Goal: Use online tool/utility: Use online tool/utility

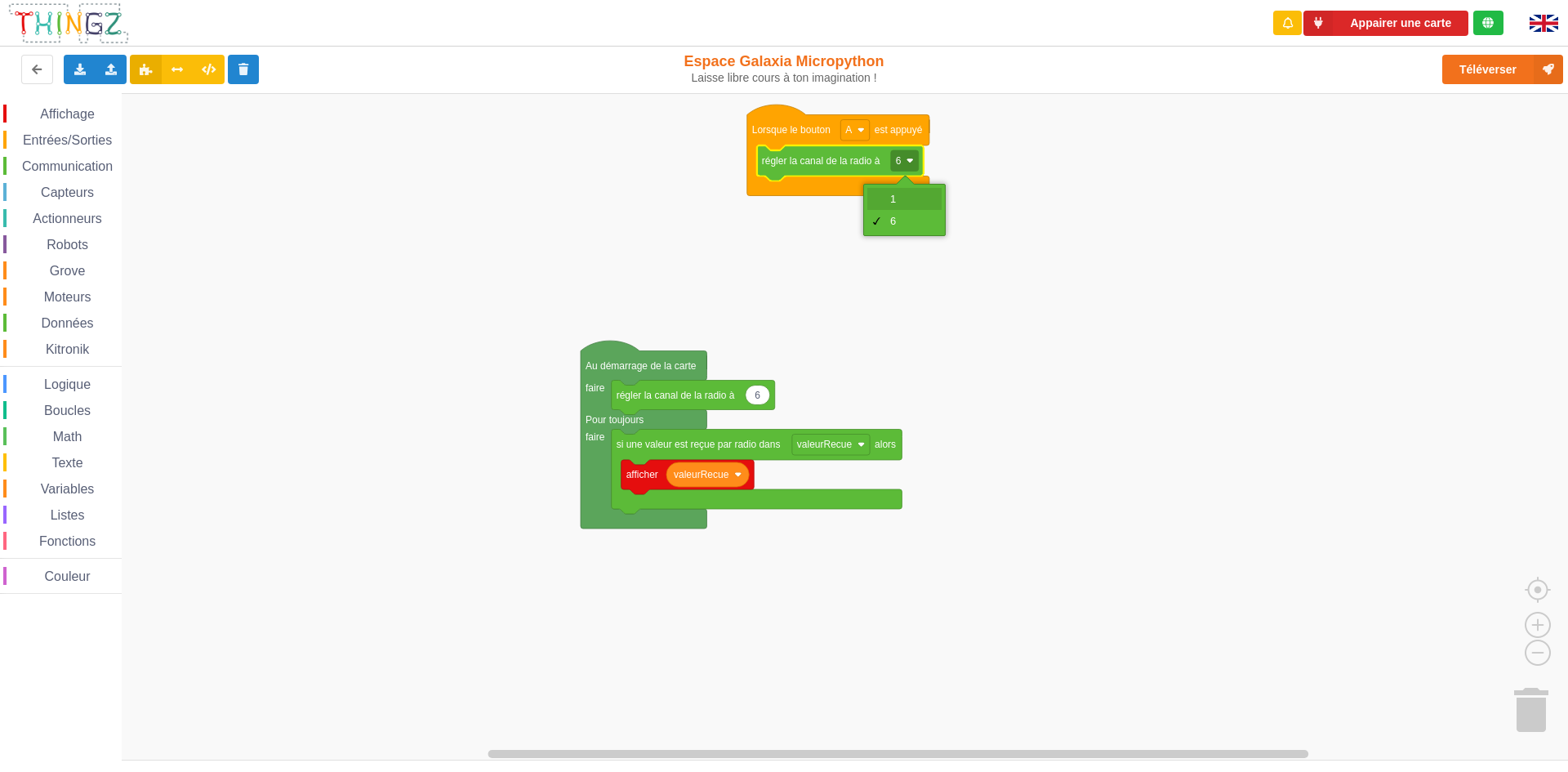
click at [892, 198] on div "1" at bounding box center [909, 199] width 39 height 13
click at [902, 161] on rect "Espace de travail de Blocky" at bounding box center [905, 160] width 28 height 21
click at [897, 217] on div "6" at bounding box center [909, 221] width 39 height 13
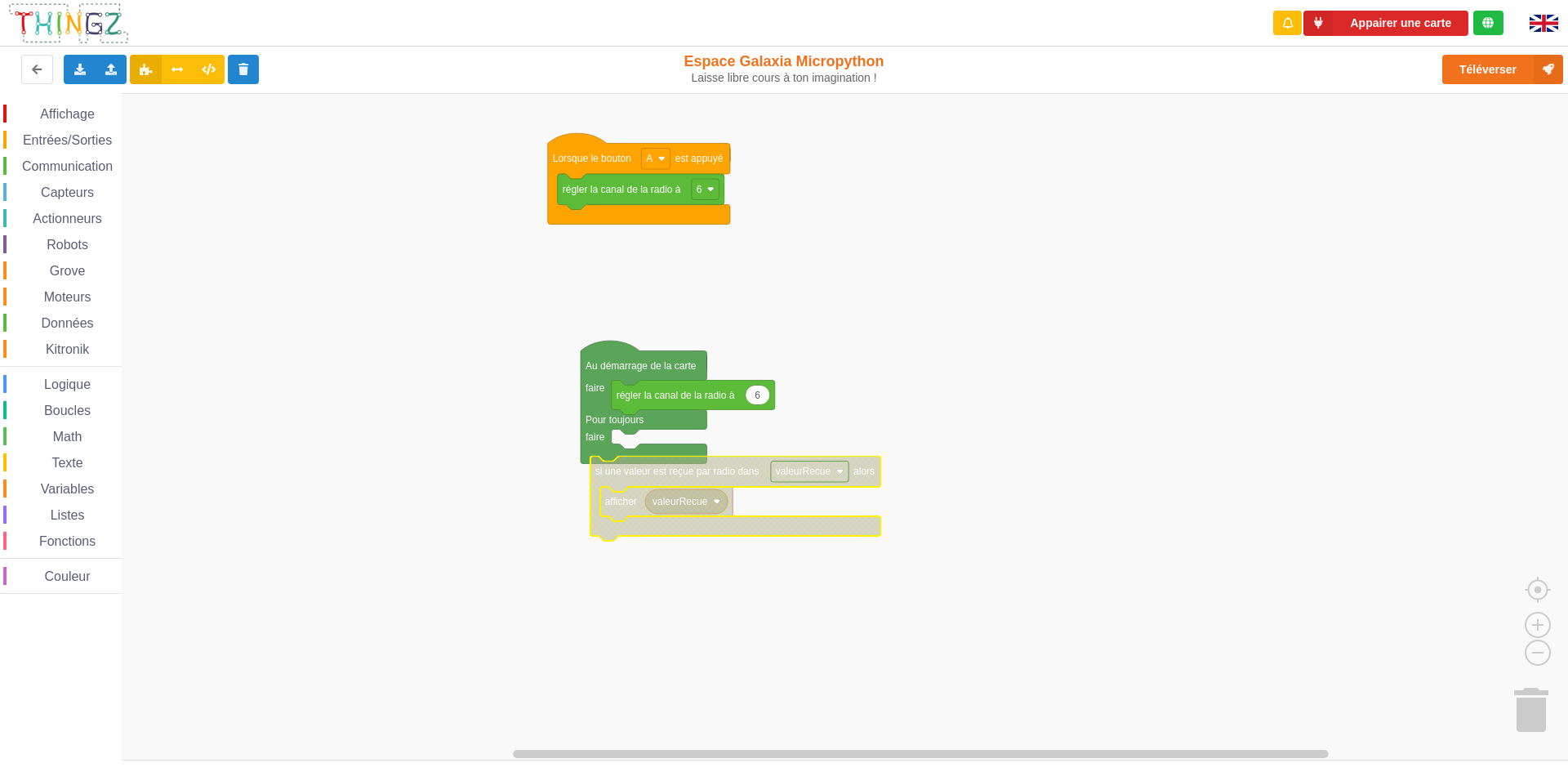
click at [667, 425] on div "Affichage Entrées/Sorties Communication Capteurs Actionneurs Robots Grove Moteu…" at bounding box center [790, 427] width 1580 height 668
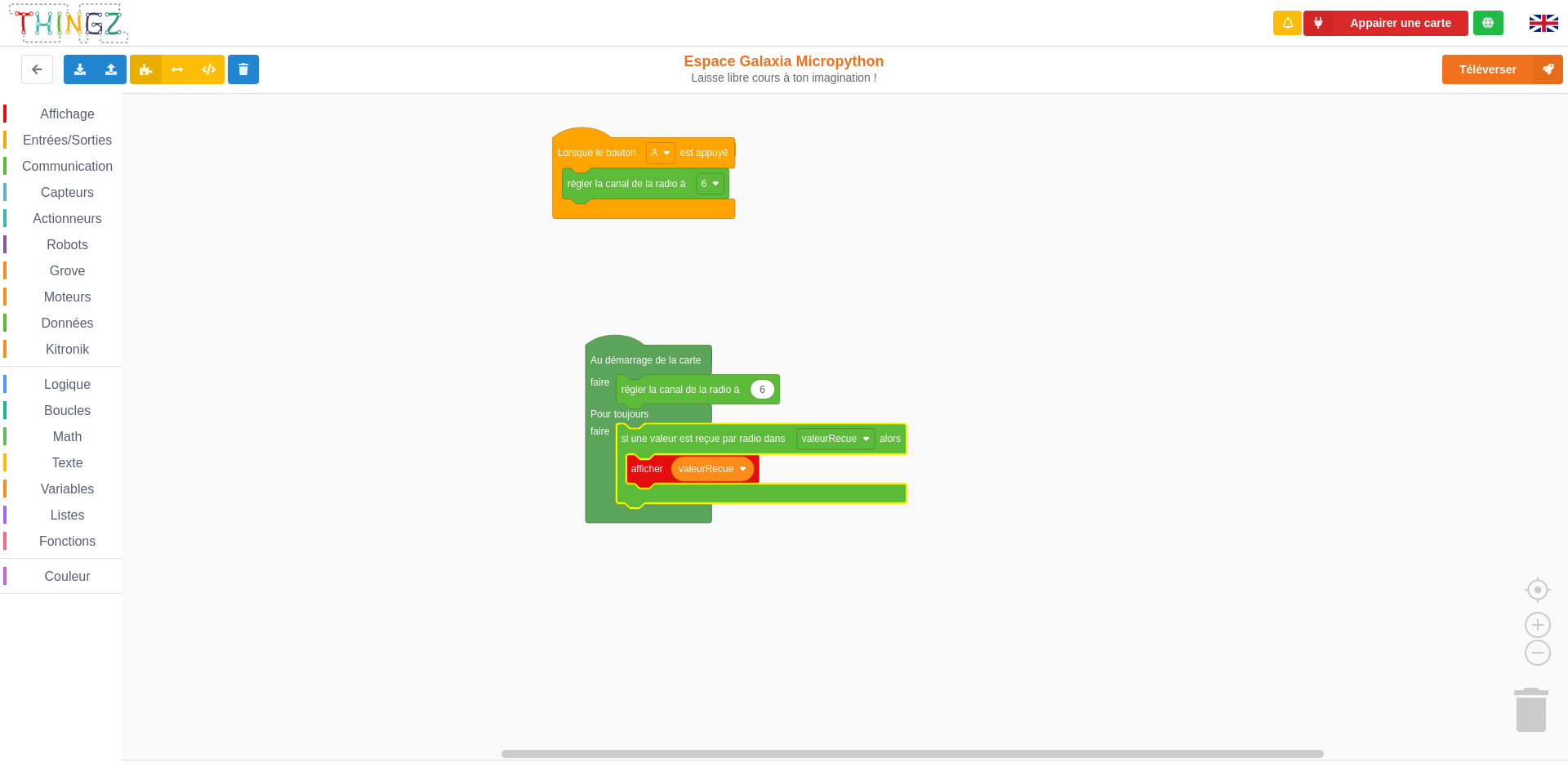
click at [63, 157] on div "Communication" at bounding box center [63, 166] width 119 height 18
click at [1236, 315] on div "Affichage Entrées/Sorties Communication Capteurs Actionneurs Robots Grove Moteu…" at bounding box center [790, 427] width 1580 height 668
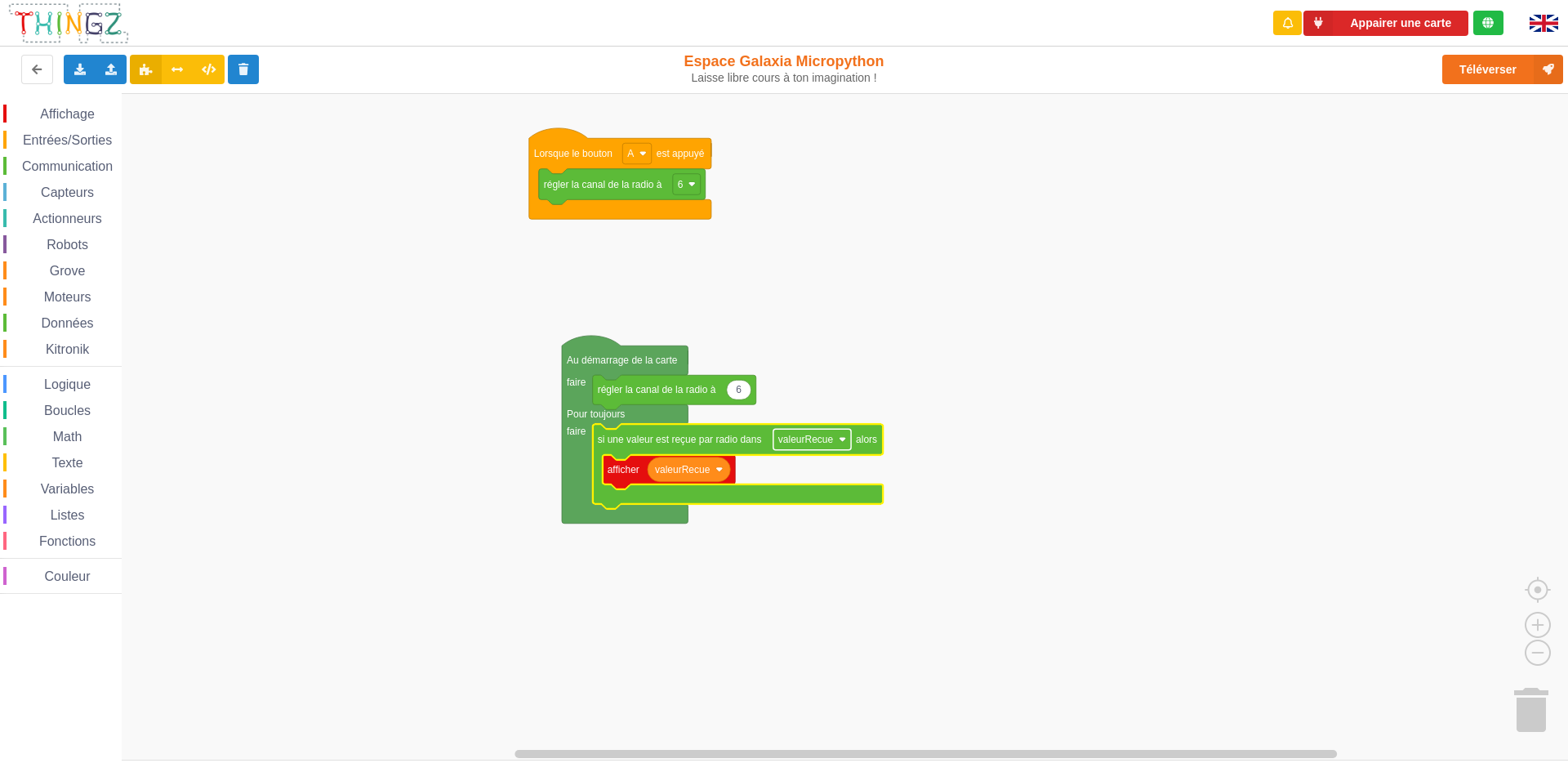
click at [840, 445] on rect "Espace de travail de Blocky" at bounding box center [813, 439] width 78 height 21
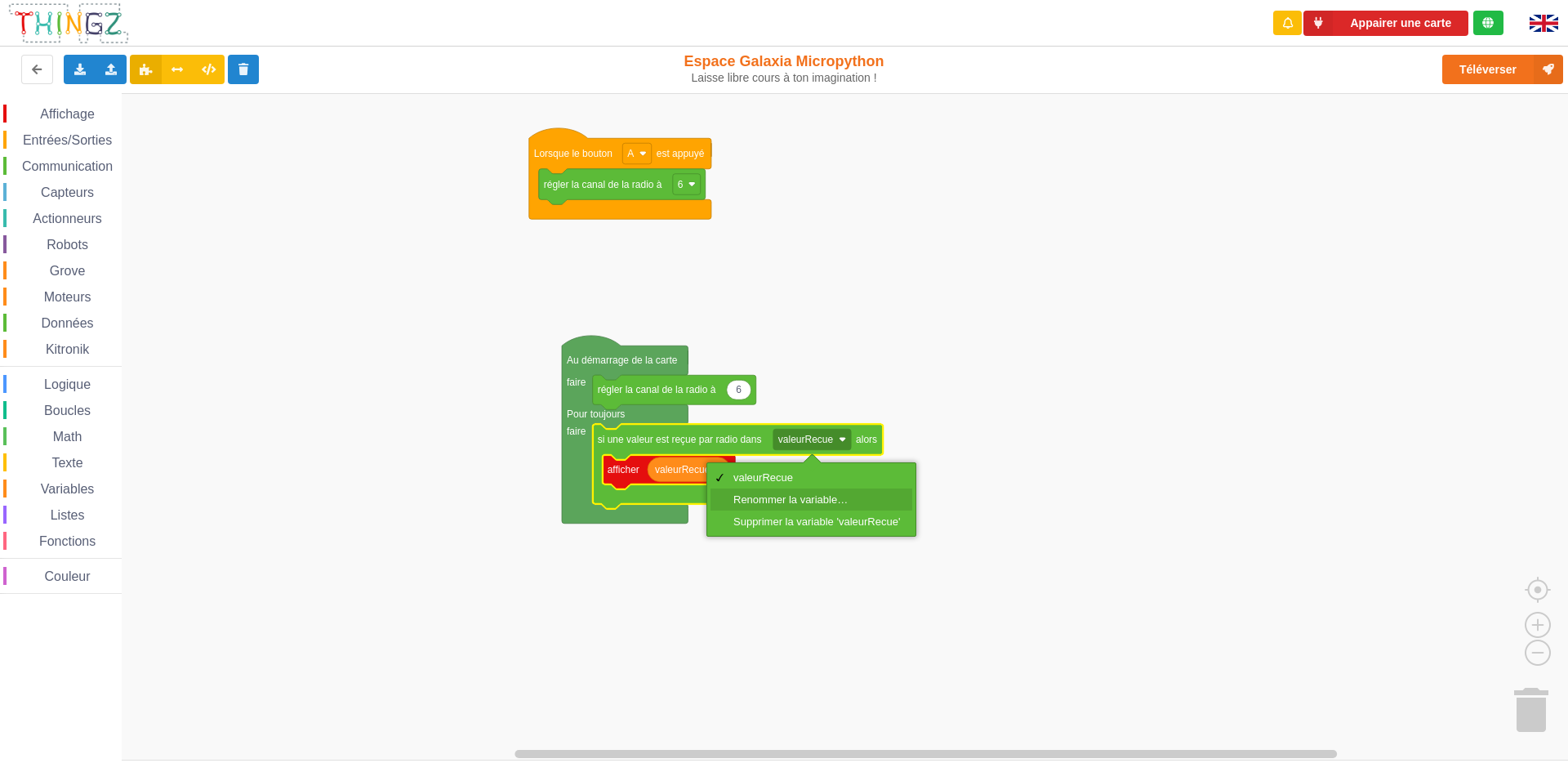
click at [785, 497] on div "Renommer la variable…" at bounding box center [817, 500] width 167 height 13
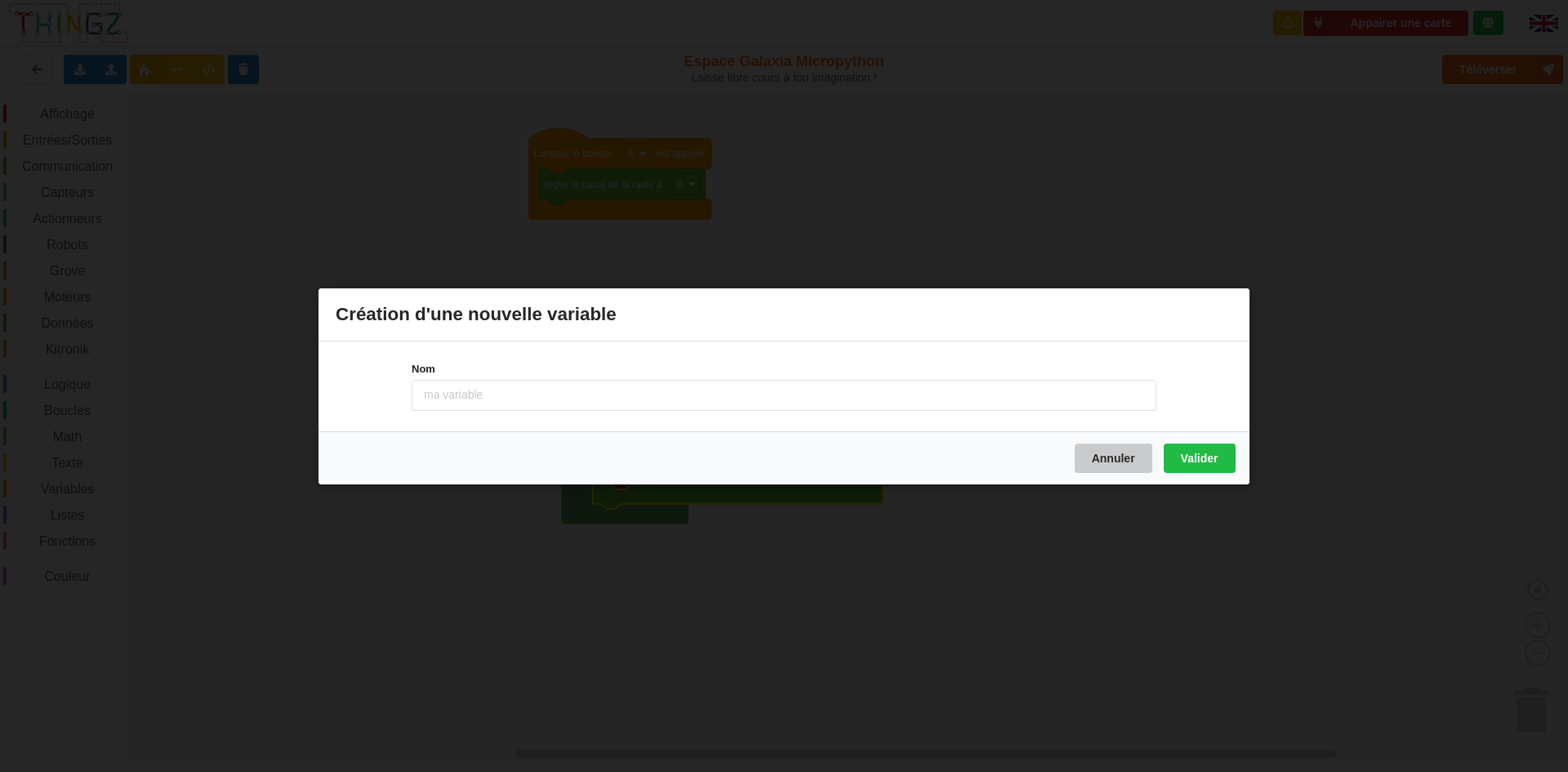
click at [1111, 470] on button "Annuler" at bounding box center [1113, 458] width 78 height 29
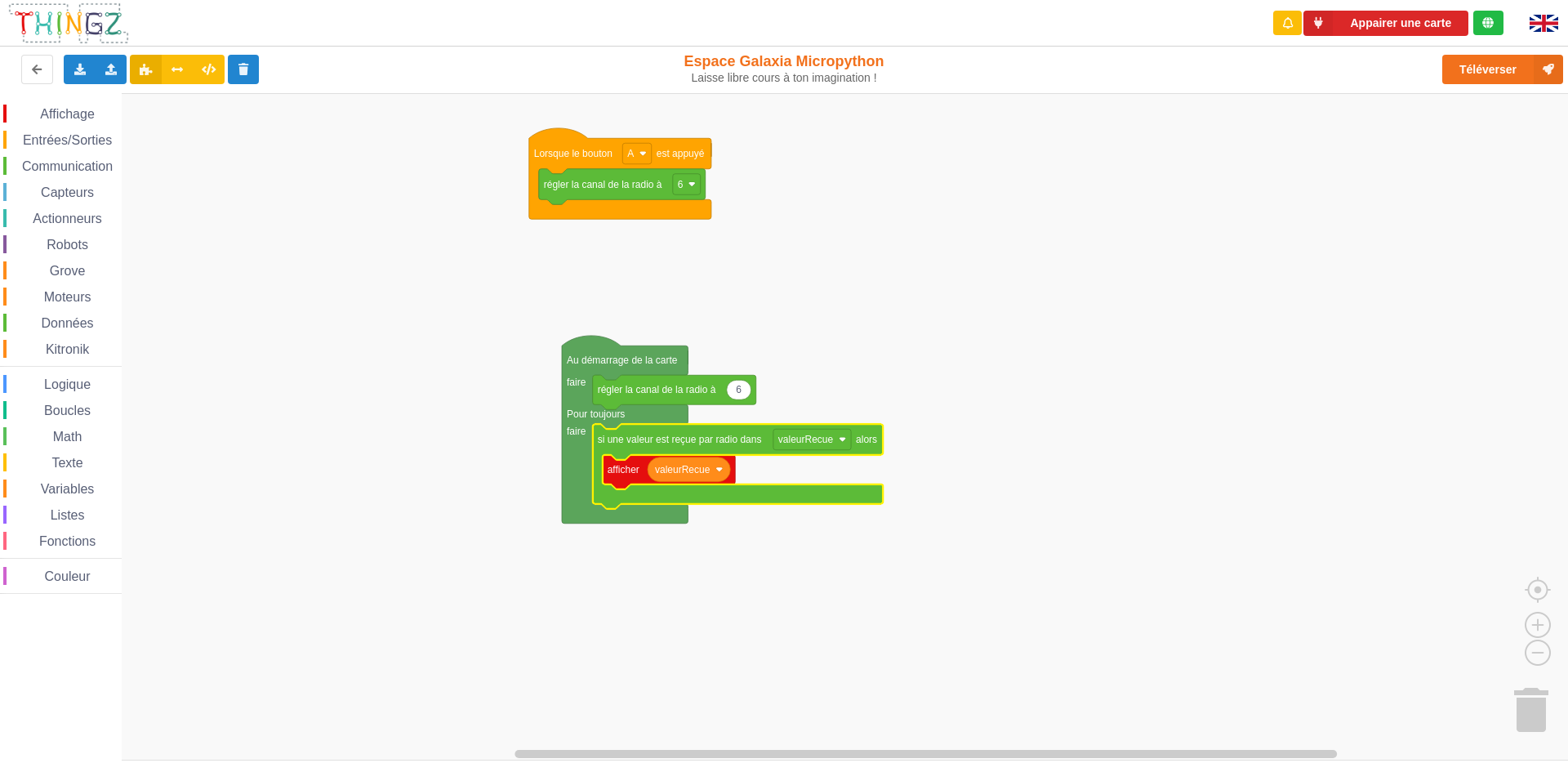
click at [755, 221] on rect "Espace de travail de Blocky" at bounding box center [790, 427] width 1580 height 668
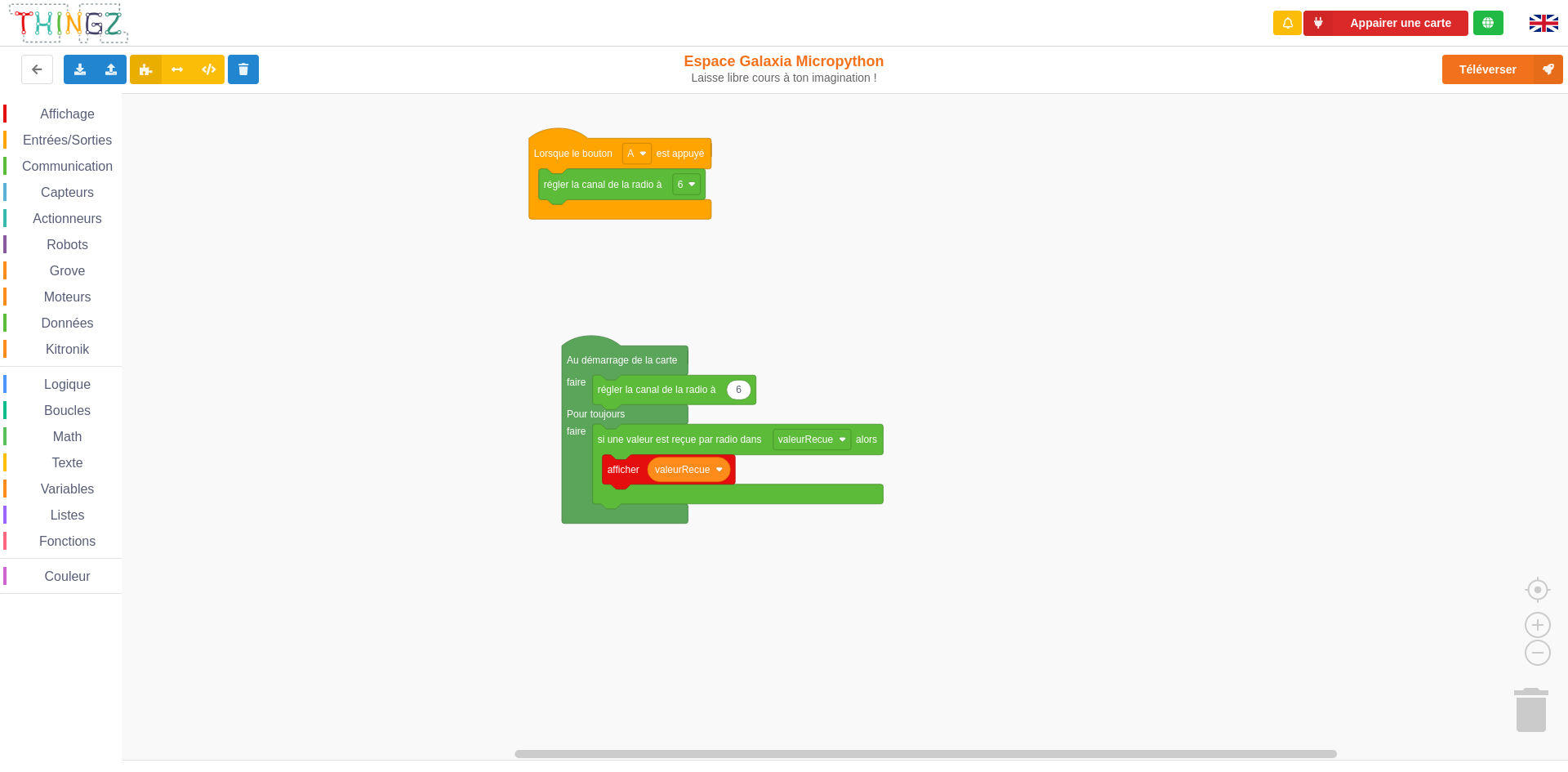
click at [660, 444] on text "si une valeur est reçue par radio dans" at bounding box center [679, 439] width 164 height 12
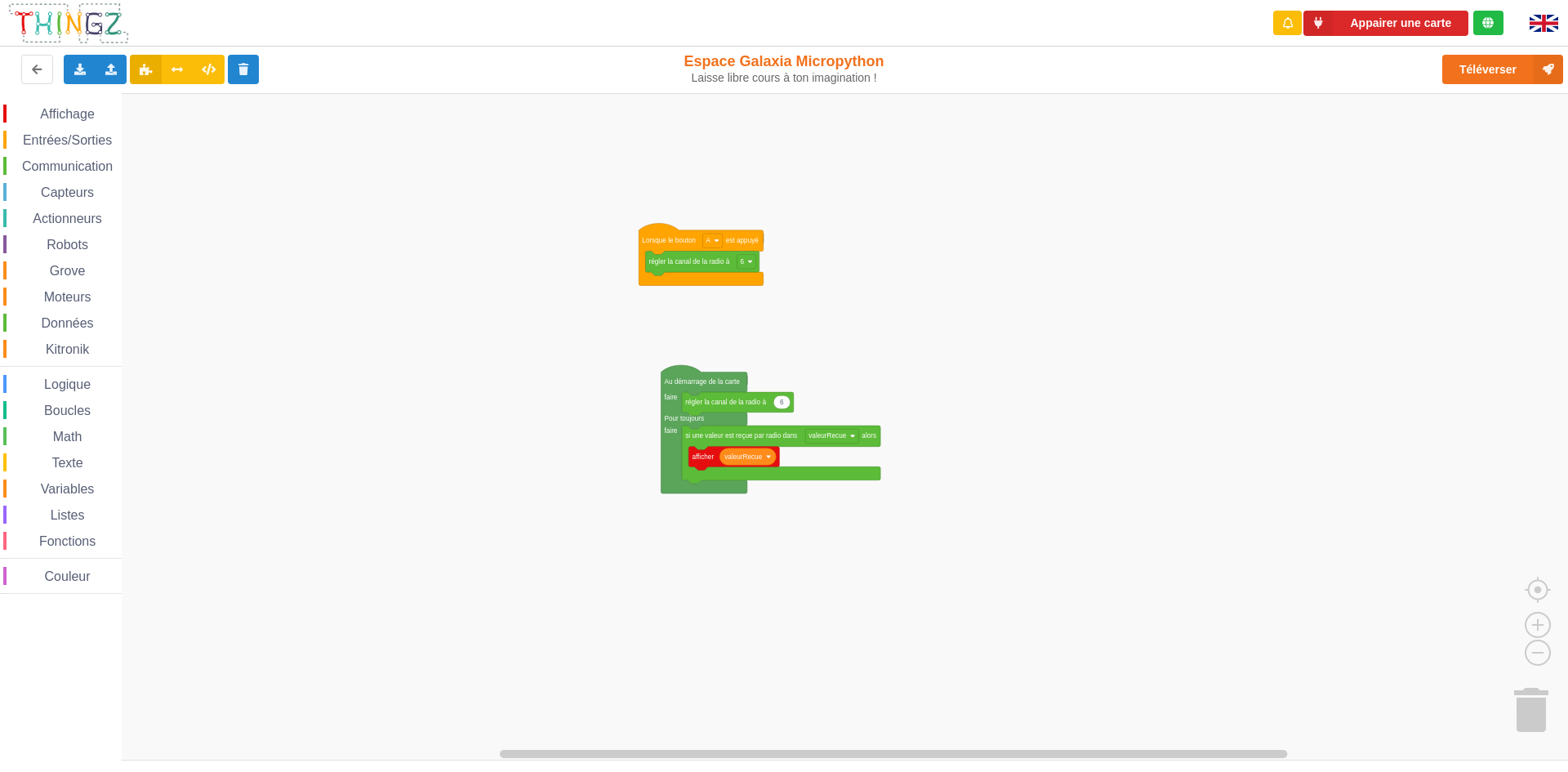
click at [41, 159] on span "Communication" at bounding box center [67, 166] width 95 height 14
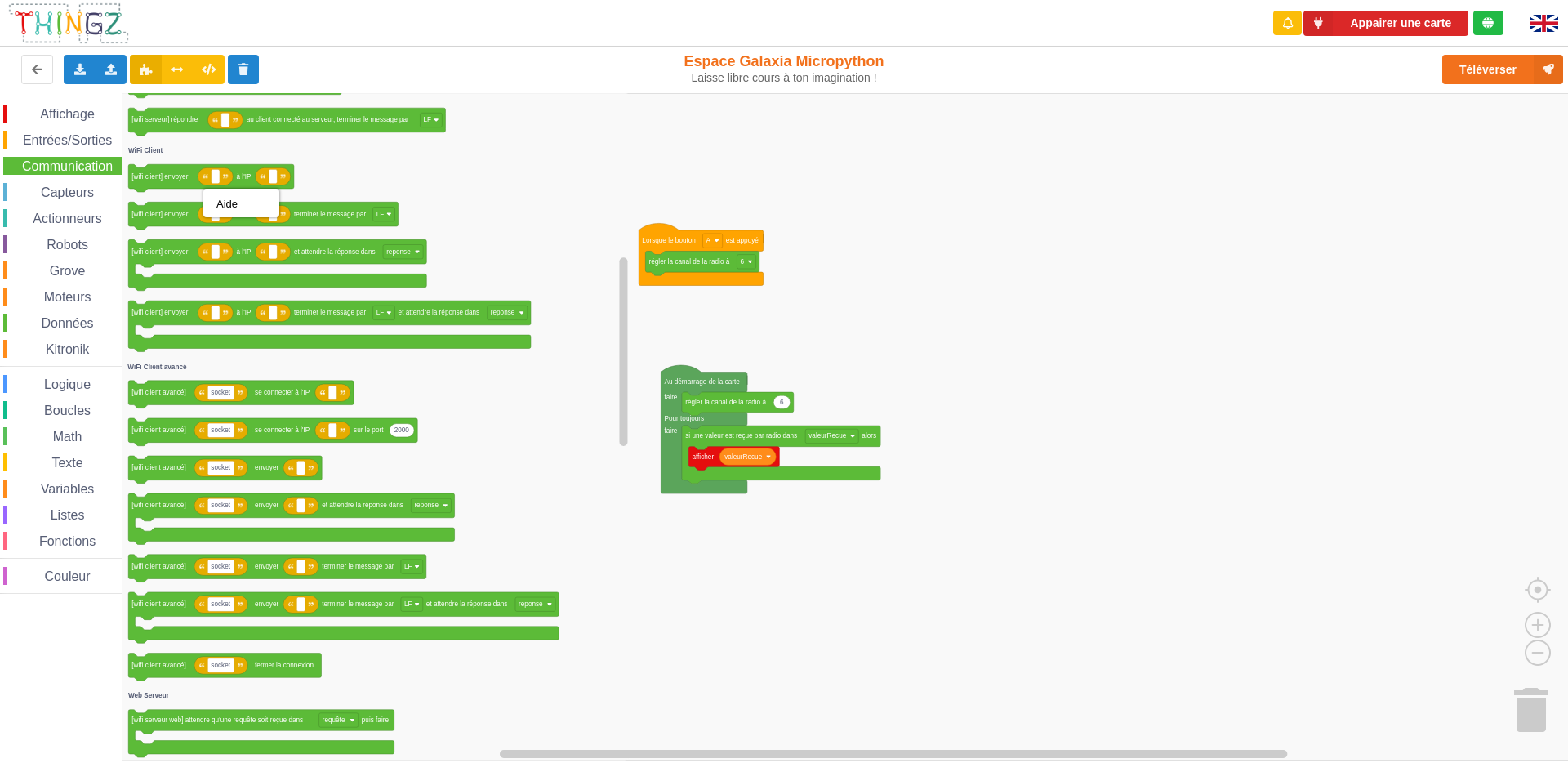
click at [472, 212] on icon "Espace de travail de Blocky" at bounding box center [376, 427] width 510 height 668
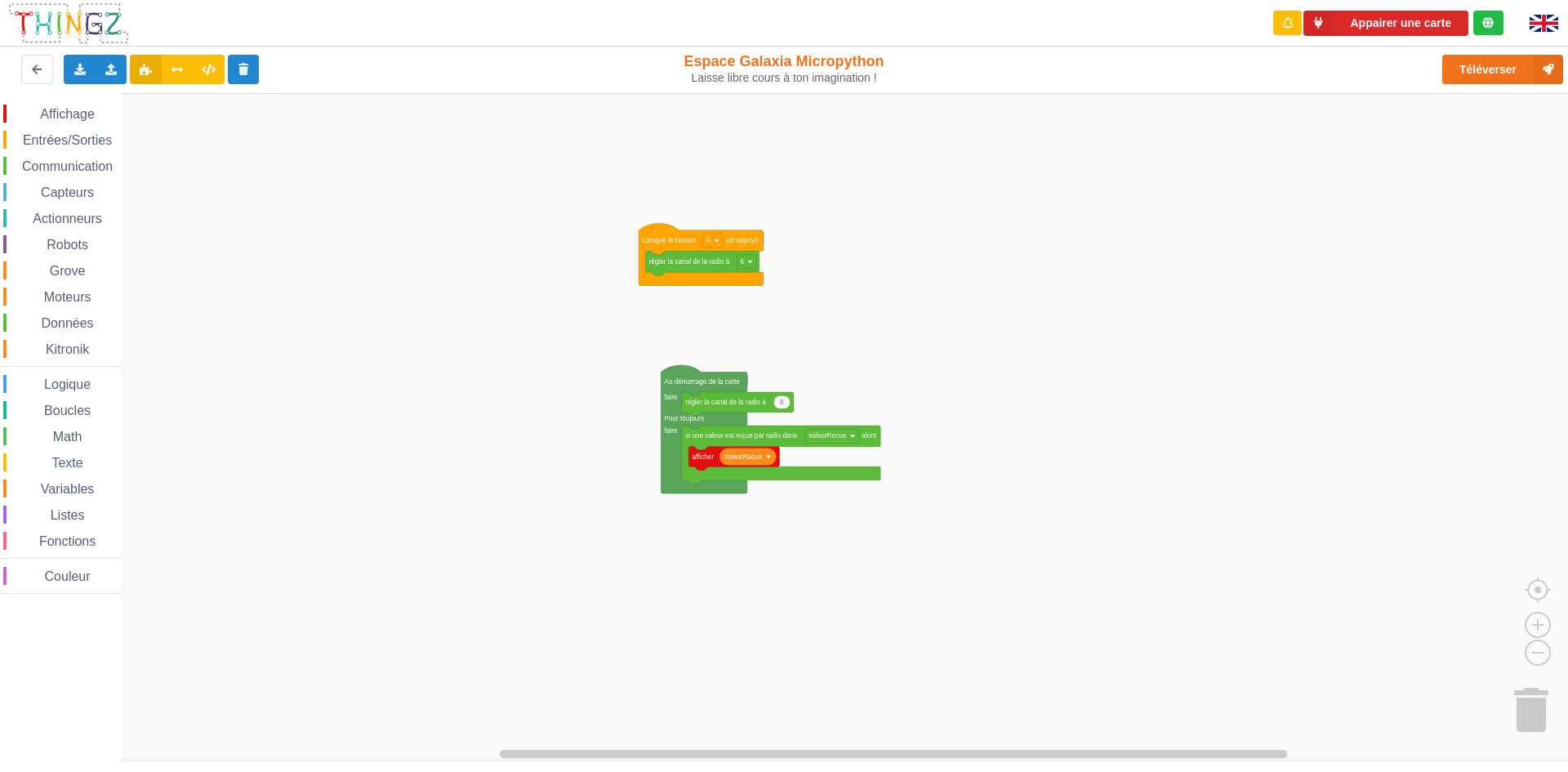
click at [1099, 301] on rect "Espace de travail de Blocky" at bounding box center [790, 427] width 1580 height 668
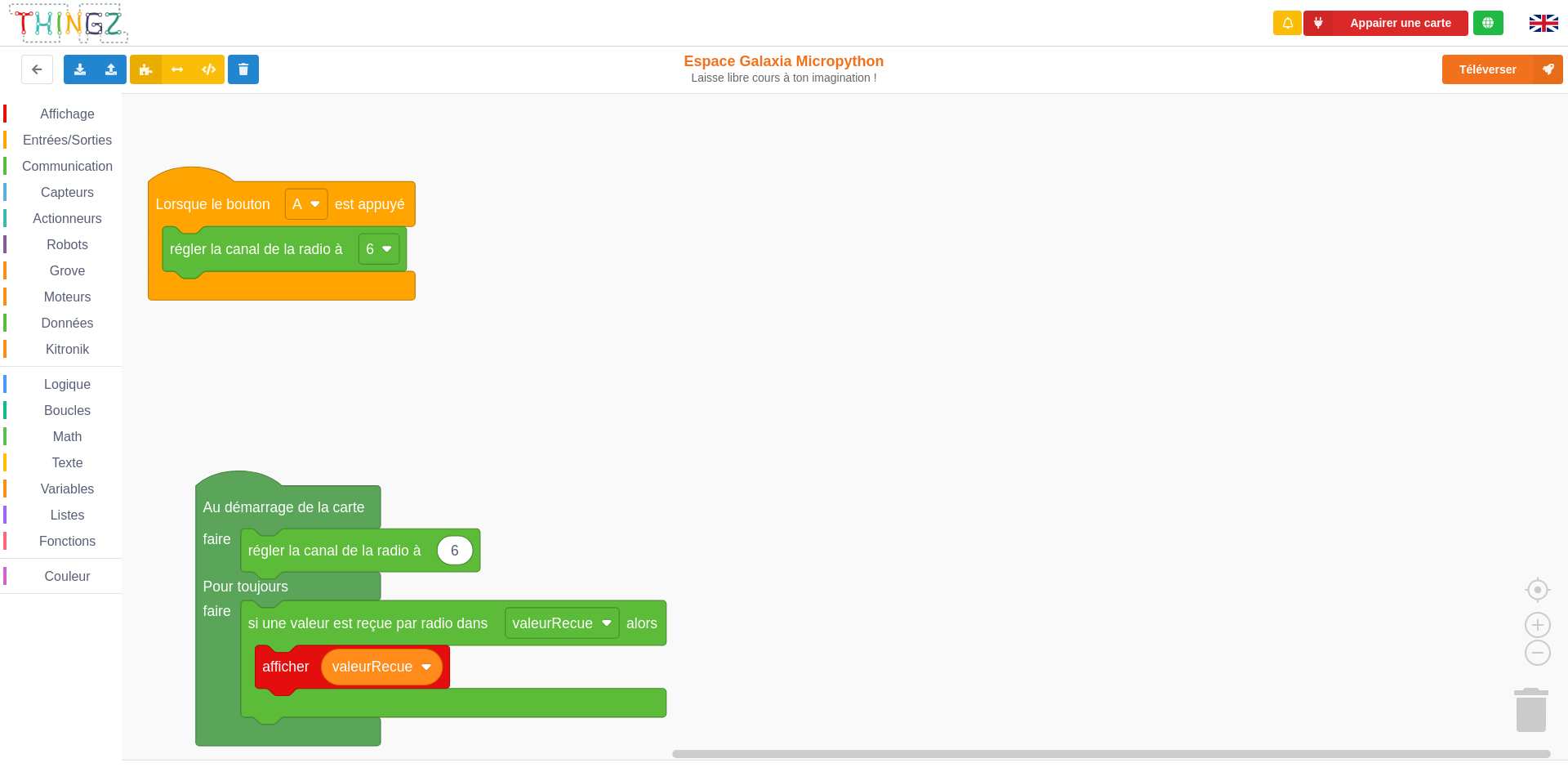
click at [63, 166] on span "Communication" at bounding box center [67, 166] width 95 height 14
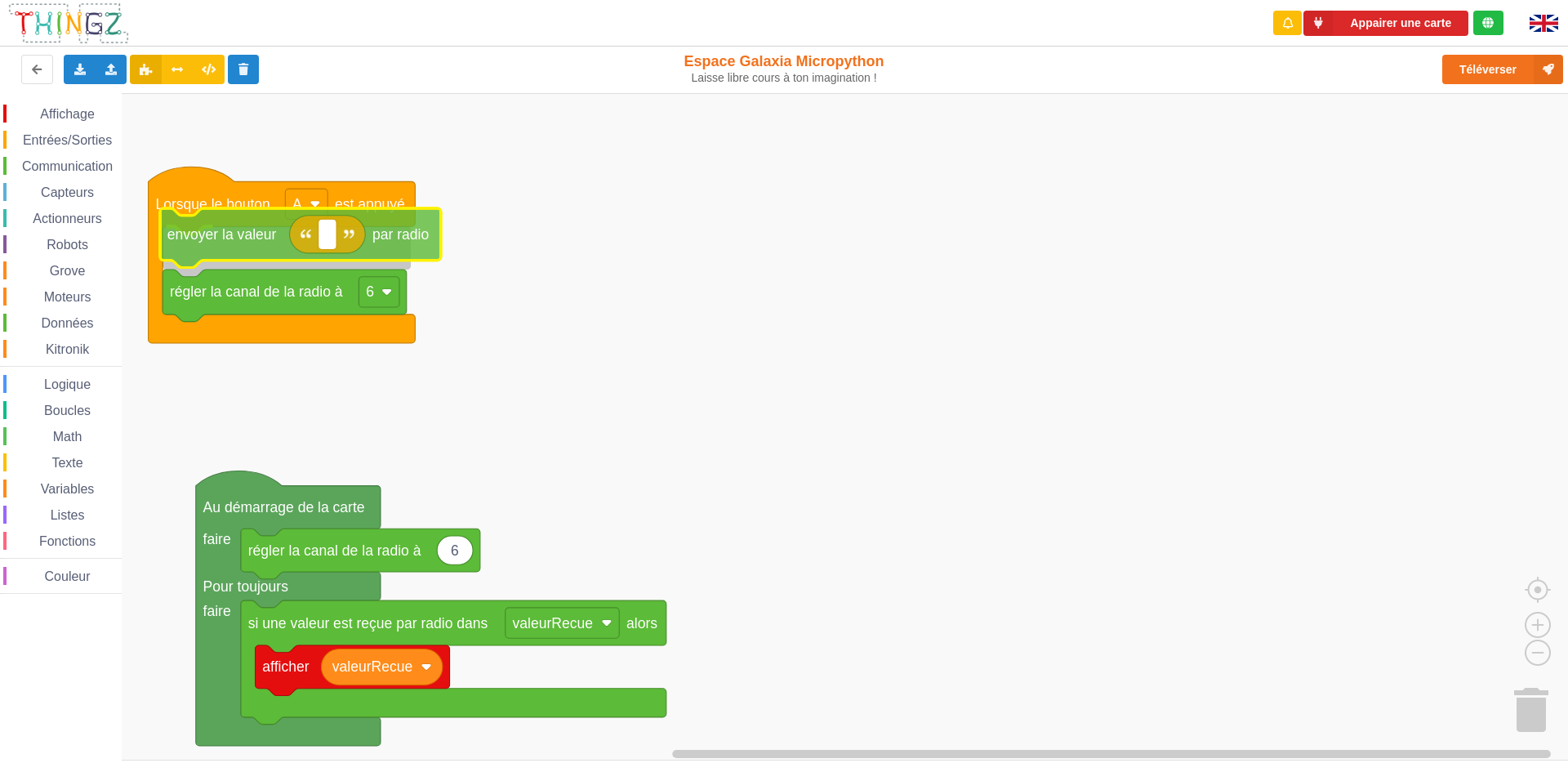
click at [224, 246] on div "Affichage Entrées/Sorties Communication Capteurs Actionneurs Robots Grove Moteu…" at bounding box center [790, 427] width 1580 height 668
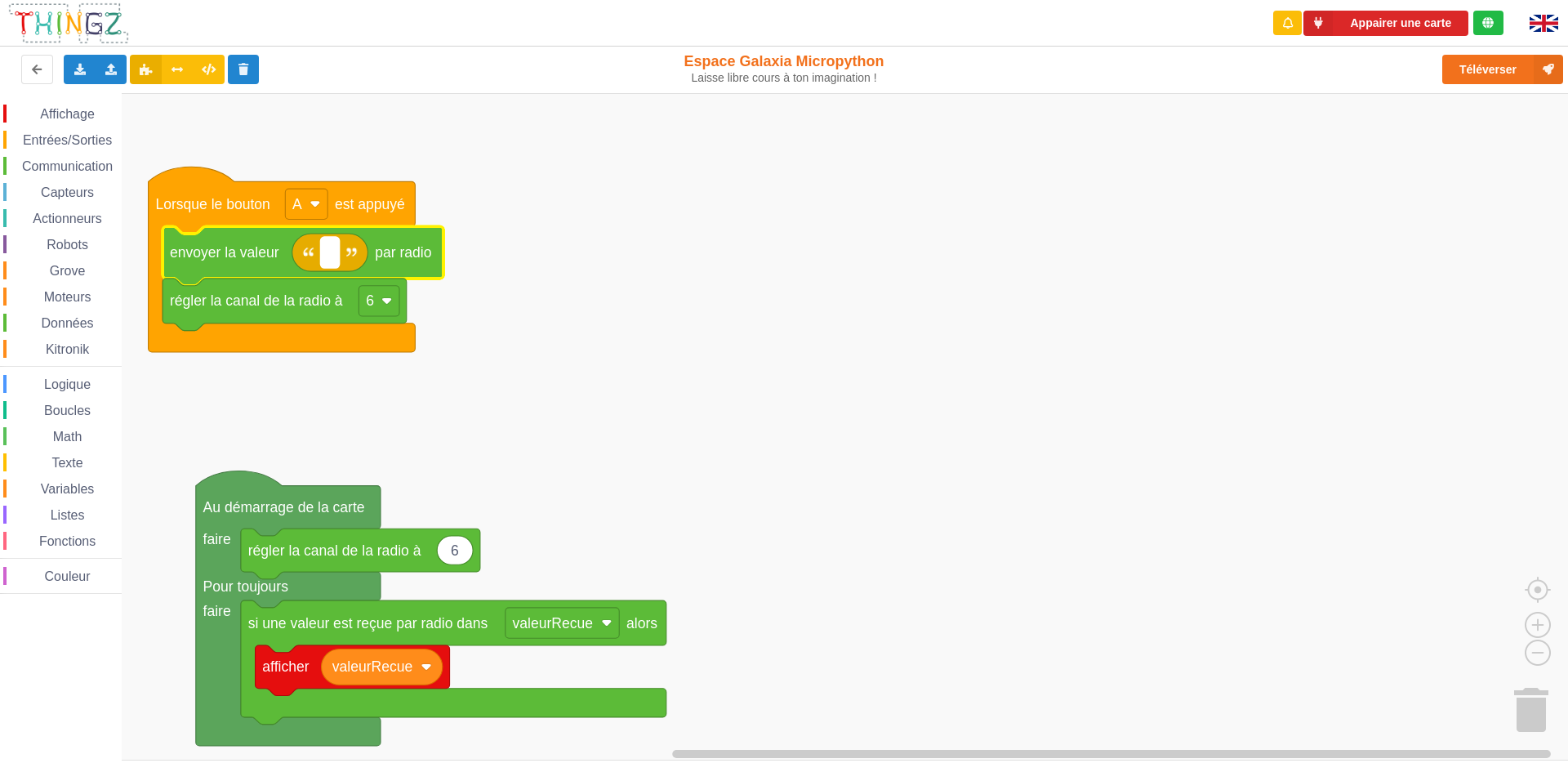
click at [325, 254] on rect "Espace de travail de Blocky" at bounding box center [330, 251] width 18 height 30
type input "M"
type input "I"
type input "ilot6"
click at [361, 252] on input "ilot6" at bounding box center [343, 251] width 45 height 30
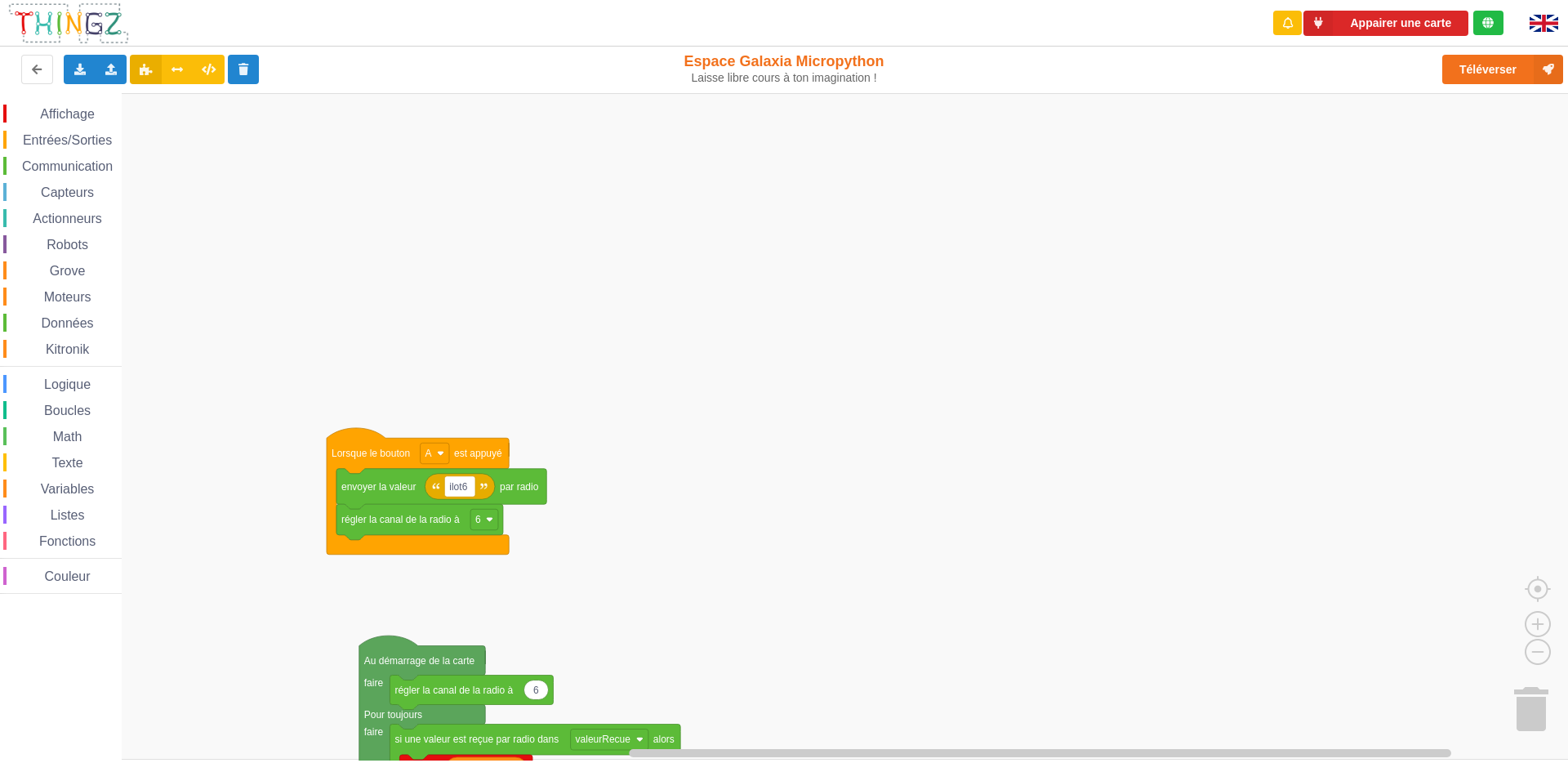
click at [625, 726] on div "Affichage Entrées/Sorties Communication Capteurs Actionneurs Robots Grove Moteu…" at bounding box center [790, 427] width 1580 height 668
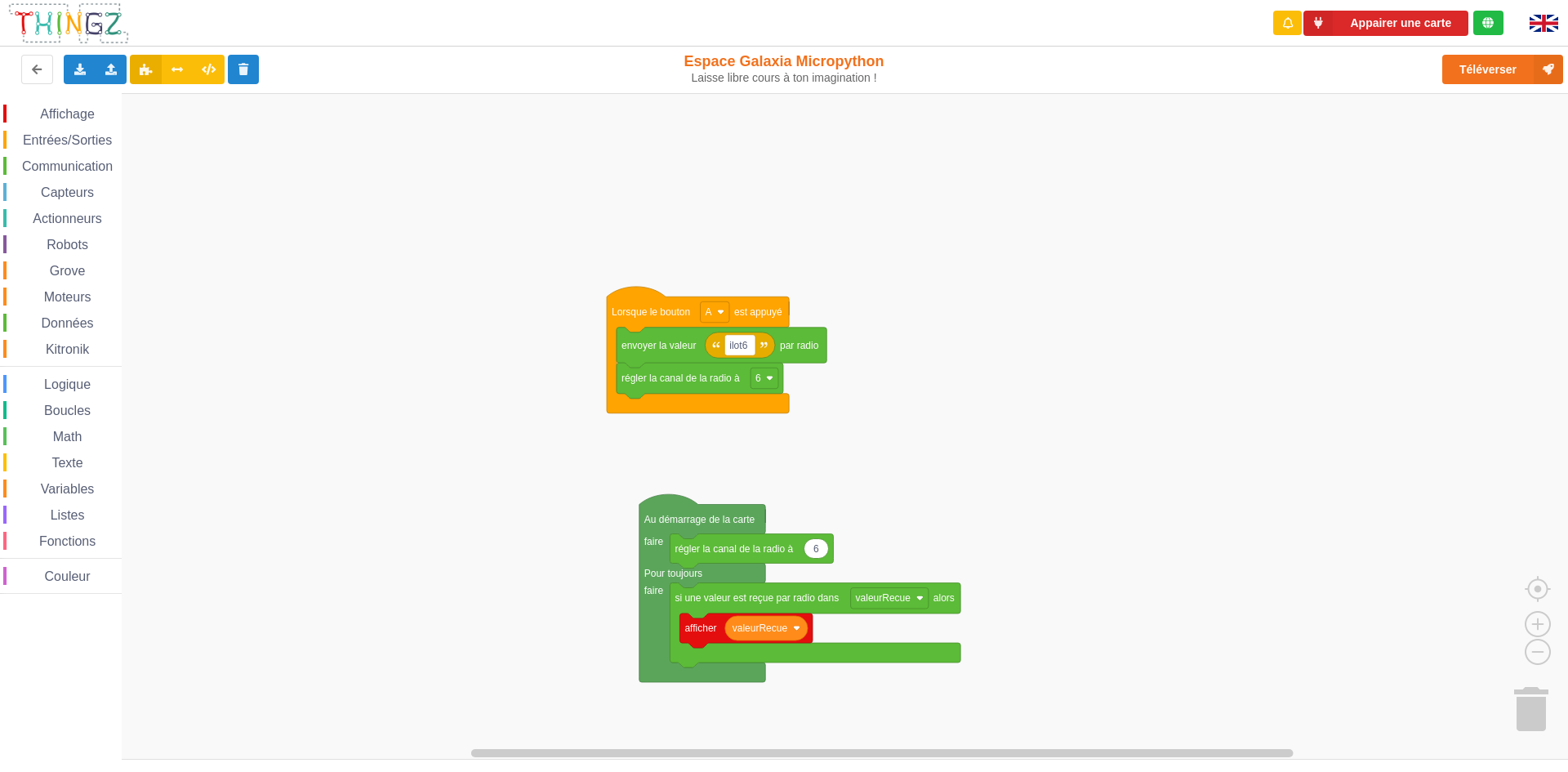
click at [640, 469] on div "Affichage Entrées/Sorties Communication Capteurs Actionneurs Robots Grove Moteu…" at bounding box center [790, 427] width 1580 height 668
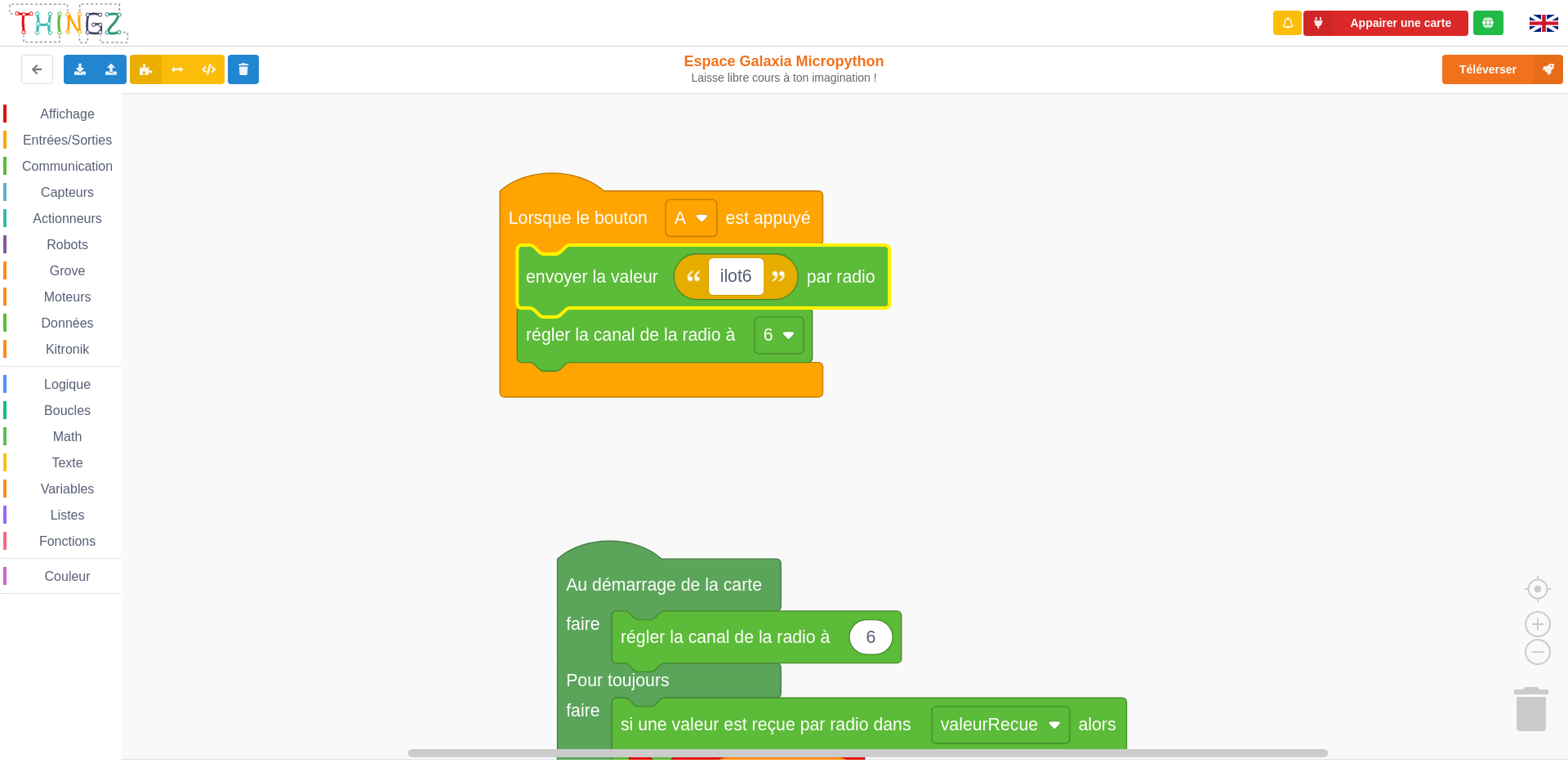
click at [733, 279] on input "ilot6" at bounding box center [736, 276] width 54 height 37
click at [749, 279] on input "ilot6" at bounding box center [736, 276] width 54 height 37
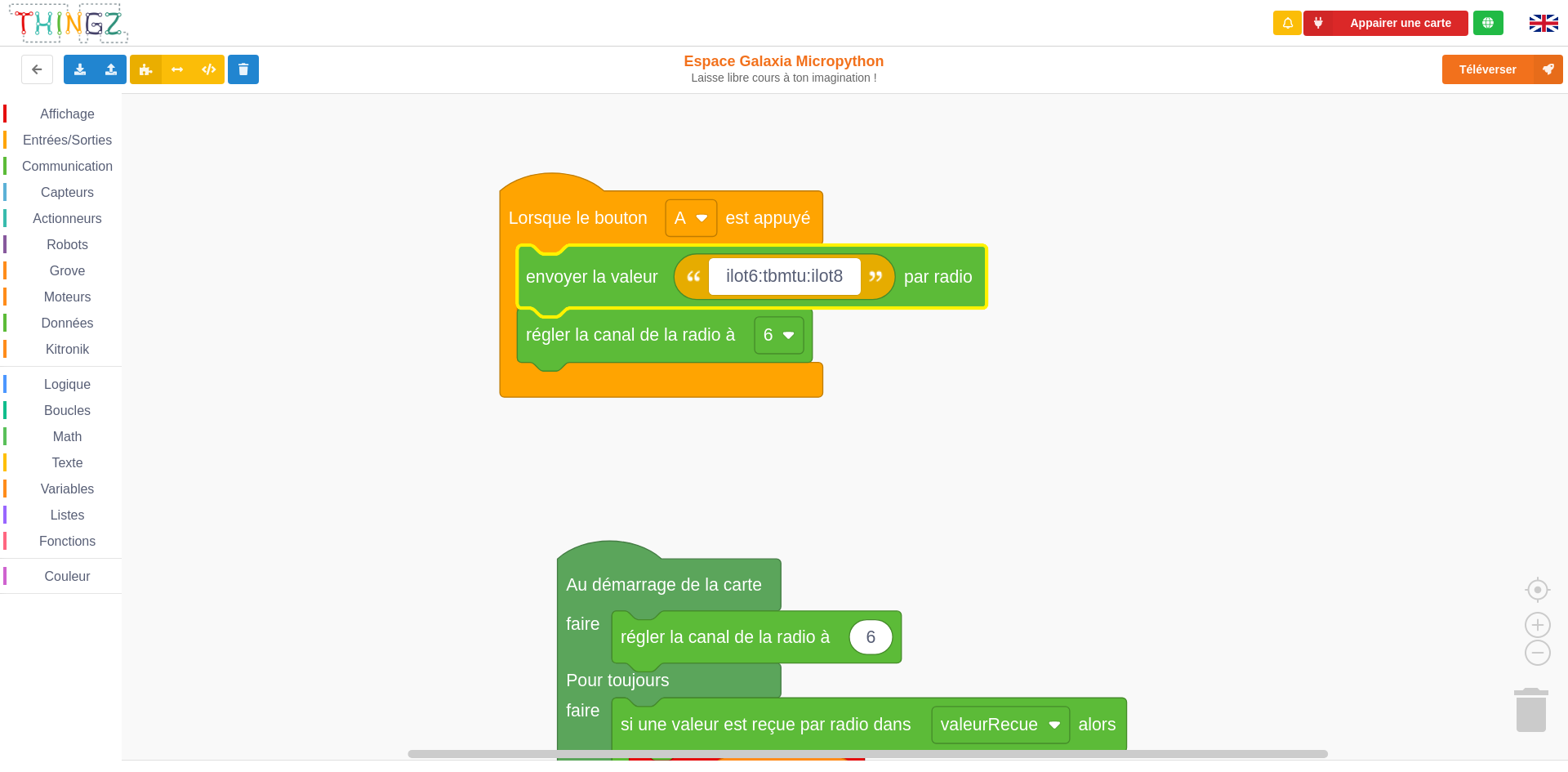
type input "ilot6:tbmtu:ilot8"
click at [1364, 21] on button "Appairer une carte" at bounding box center [1386, 24] width 165 height 25
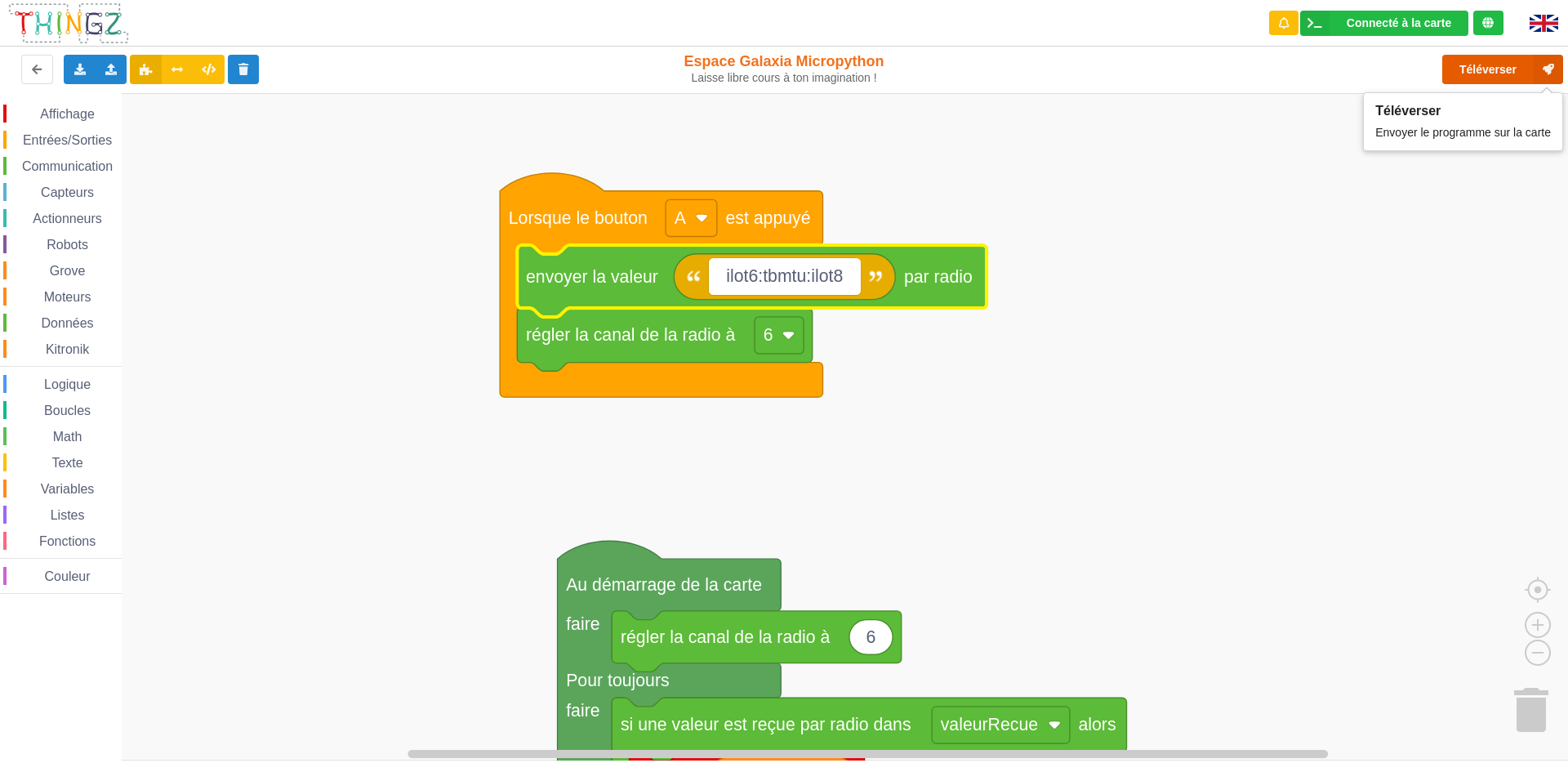
click at [1471, 74] on button "Téléverser" at bounding box center [1502, 69] width 120 height 29
click at [1498, 69] on button "Téléverser" at bounding box center [1502, 69] width 120 height 29
click at [1487, 63] on button "Téléverser" at bounding box center [1502, 69] width 120 height 29
